Goal: Task Accomplishment & Management: Manage account settings

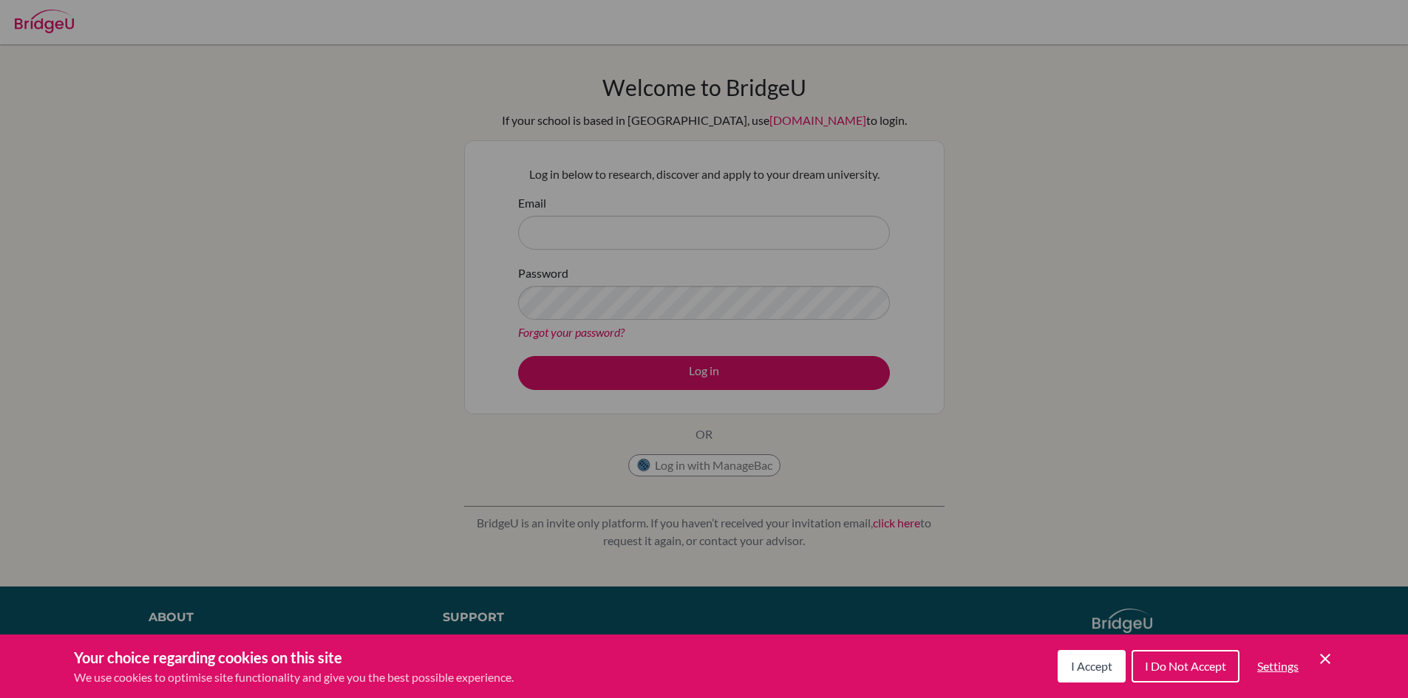
click at [1339, 656] on div "Your choice regarding cookies on this site We use cookies to optimise site func…" at bounding box center [704, 667] width 1408 height 64
click at [1324, 656] on icon "Cookie Control Close Icon" at bounding box center [1325, 659] width 18 height 18
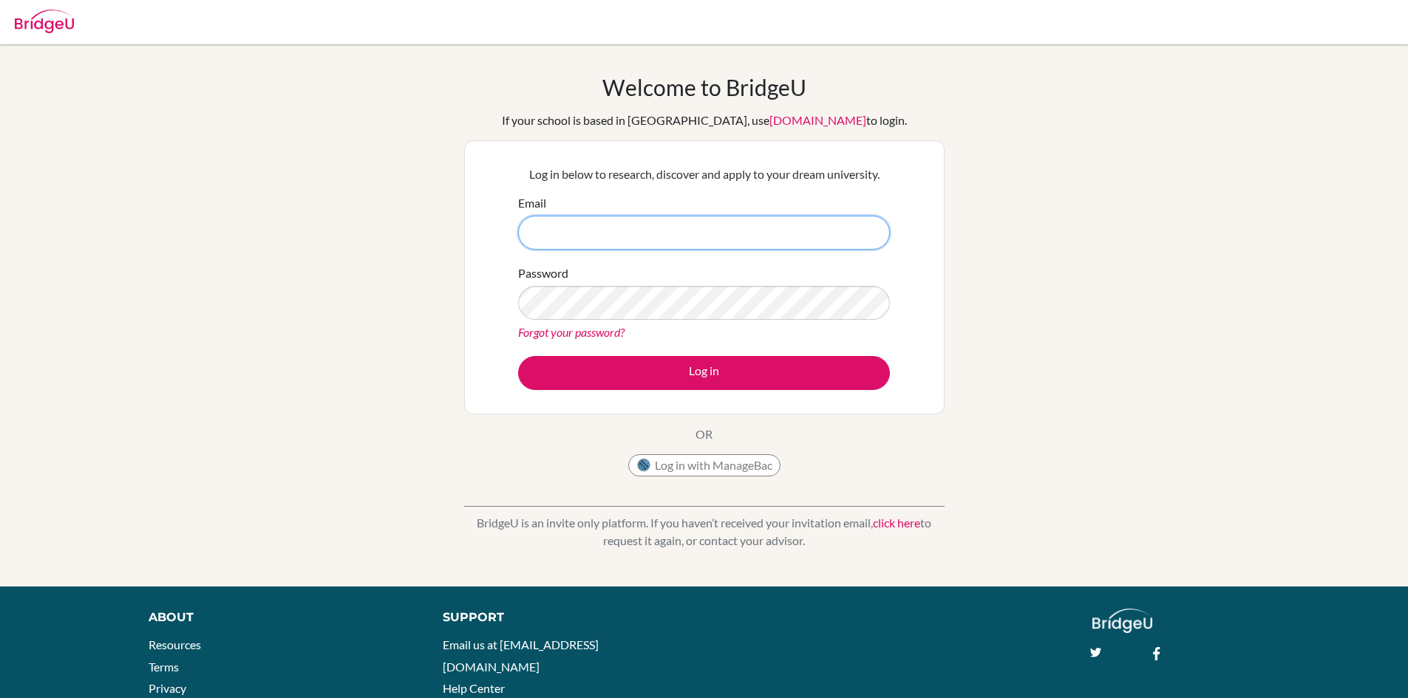
click at [744, 237] on input "Email" at bounding box center [704, 233] width 372 height 34
type input "[EMAIL_ADDRESS][DOMAIN_NAME]"
click at [518, 356] on button "Log in" at bounding box center [704, 373] width 372 height 34
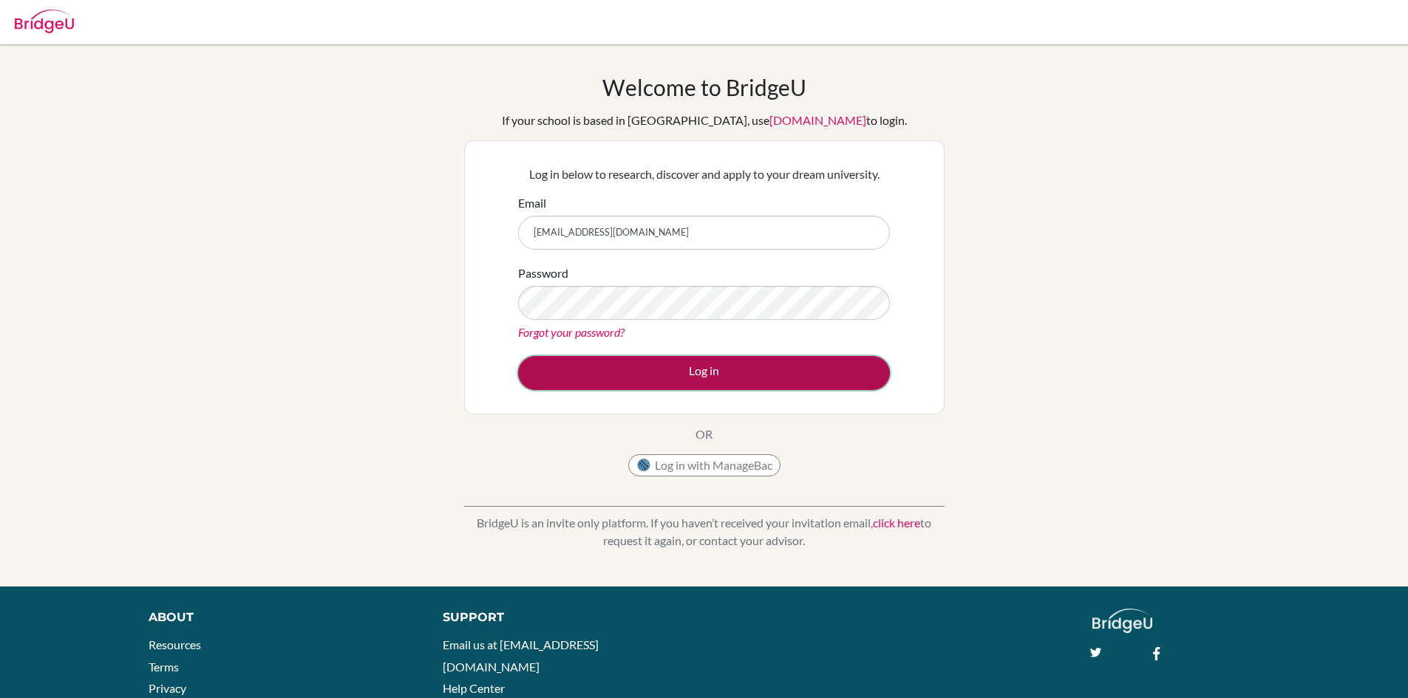
click at [763, 373] on button "Log in" at bounding box center [704, 373] width 372 height 34
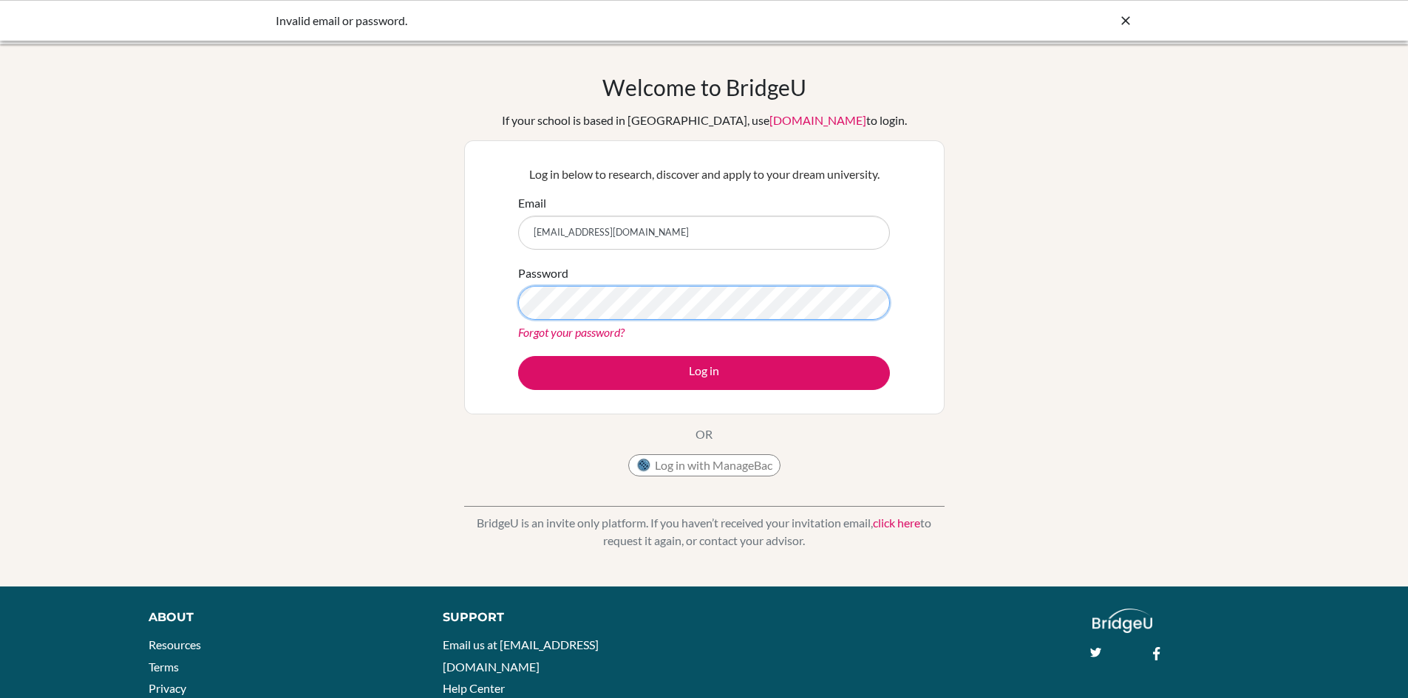
click at [518, 356] on button "Log in" at bounding box center [704, 373] width 372 height 34
click at [509, 228] on div "Log in below to research, discover and apply to your dream university. Email 26…" at bounding box center [704, 277] width 390 height 243
click at [518, 356] on button "Log in" at bounding box center [704, 373] width 372 height 34
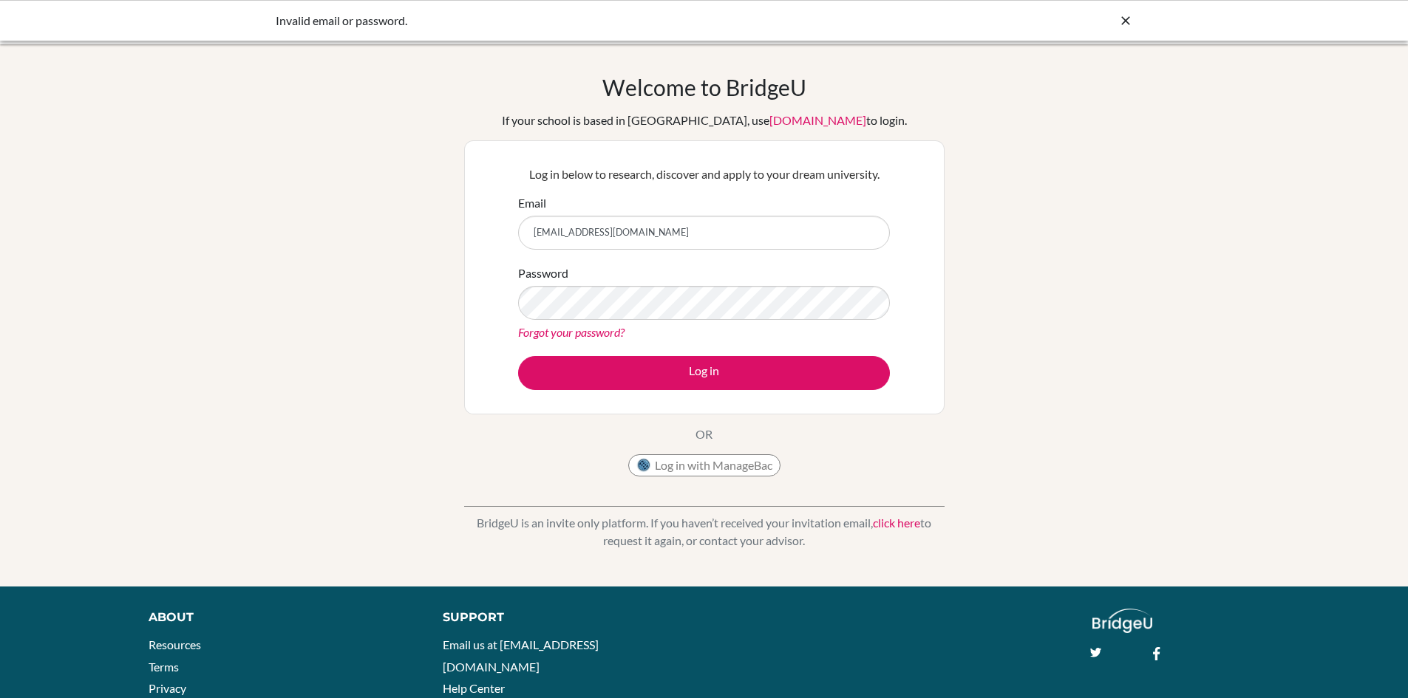
click at [568, 250] on form "Email 26andrew.gohar@sis-kg.org Password Forgot your password? Log in" at bounding box center [704, 292] width 372 height 196
click at [537, 237] on input "[EMAIL_ADDRESS][DOMAIN_NAME]" at bounding box center [704, 233] width 372 height 34
click at [531, 241] on input "[EMAIL_ADDRESS][DOMAIN_NAME]" at bounding box center [704, 233] width 372 height 34
click at [518, 356] on button "Log in" at bounding box center [704, 373] width 372 height 34
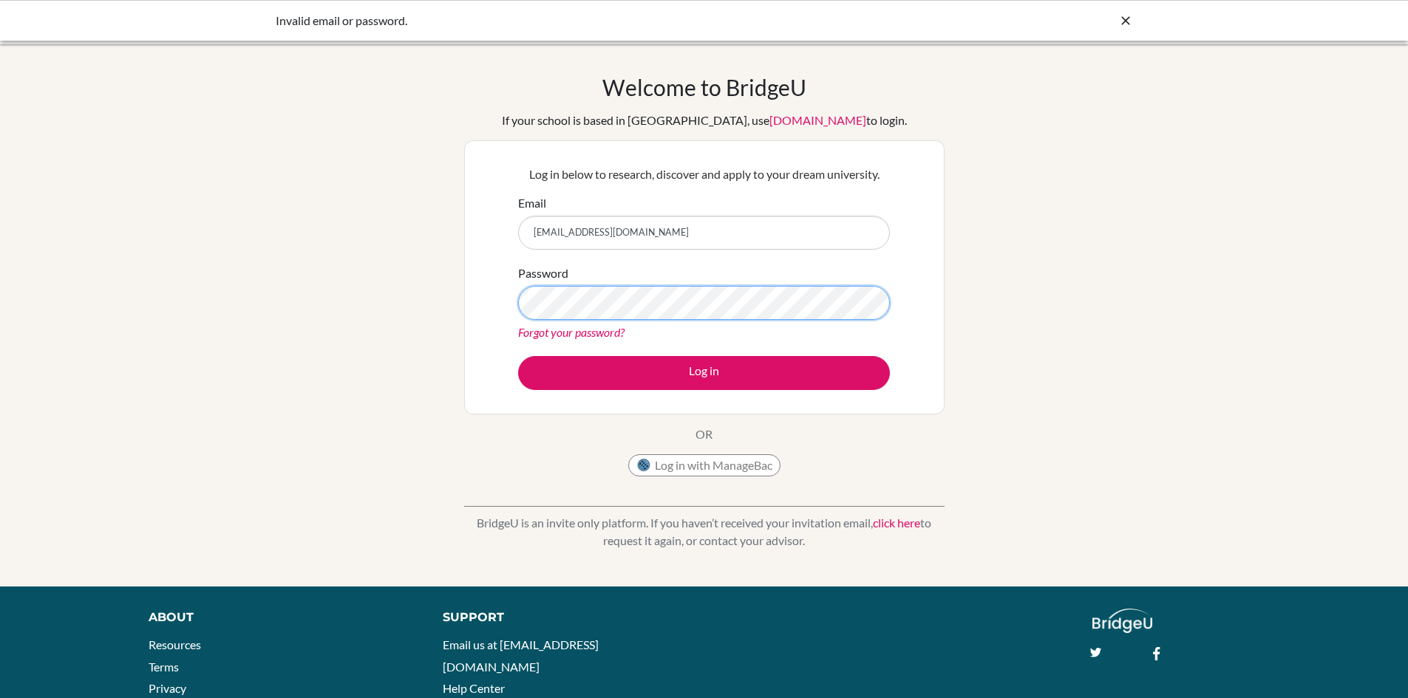
click at [518, 356] on button "Log in" at bounding box center [704, 373] width 372 height 34
drag, startPoint x: 725, startPoint y: 233, endPoint x: 732, endPoint y: 231, distance: 7.7
click at [726, 233] on input "[EMAIL_ADDRESS][DOMAIN_NAME]" at bounding box center [704, 233] width 372 height 34
type input "[EMAIL_ADDRESS][DOMAIN_NAME]"
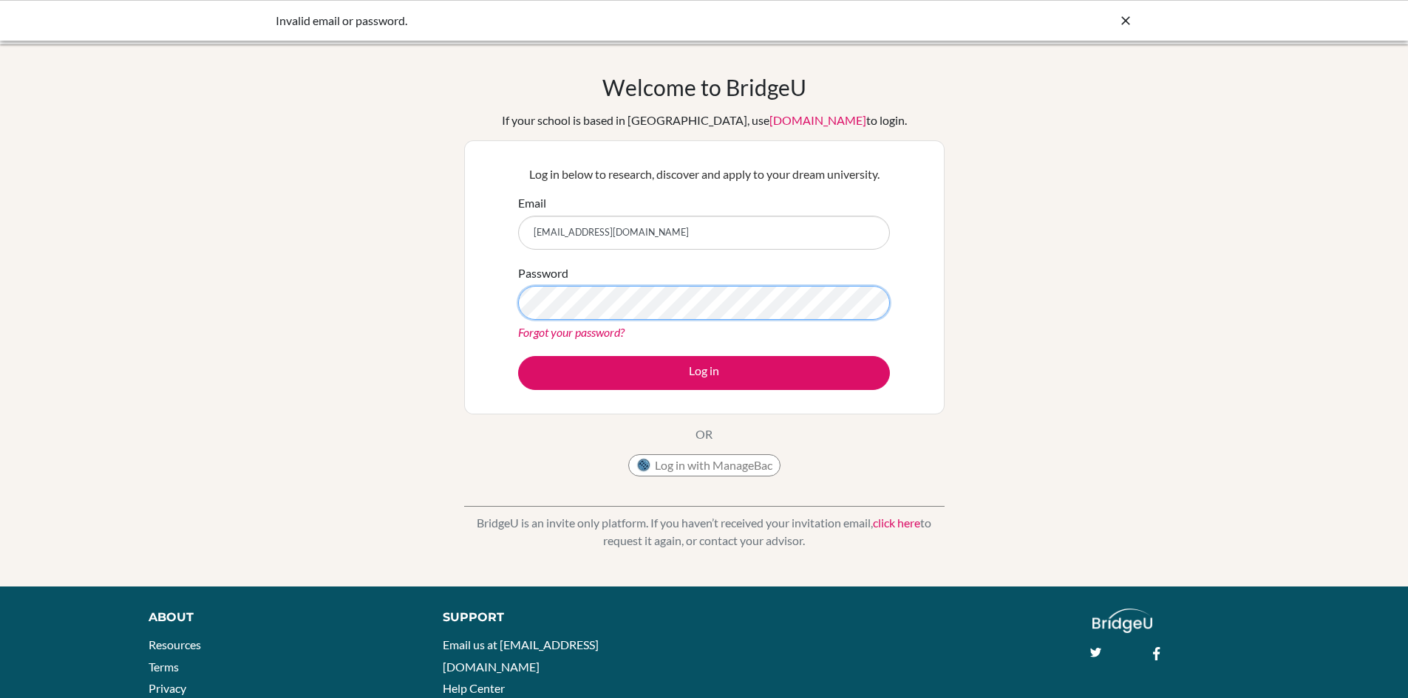
click at [518, 356] on button "Log in" at bounding box center [704, 373] width 372 height 34
